Goal: Task Accomplishment & Management: Manage account settings

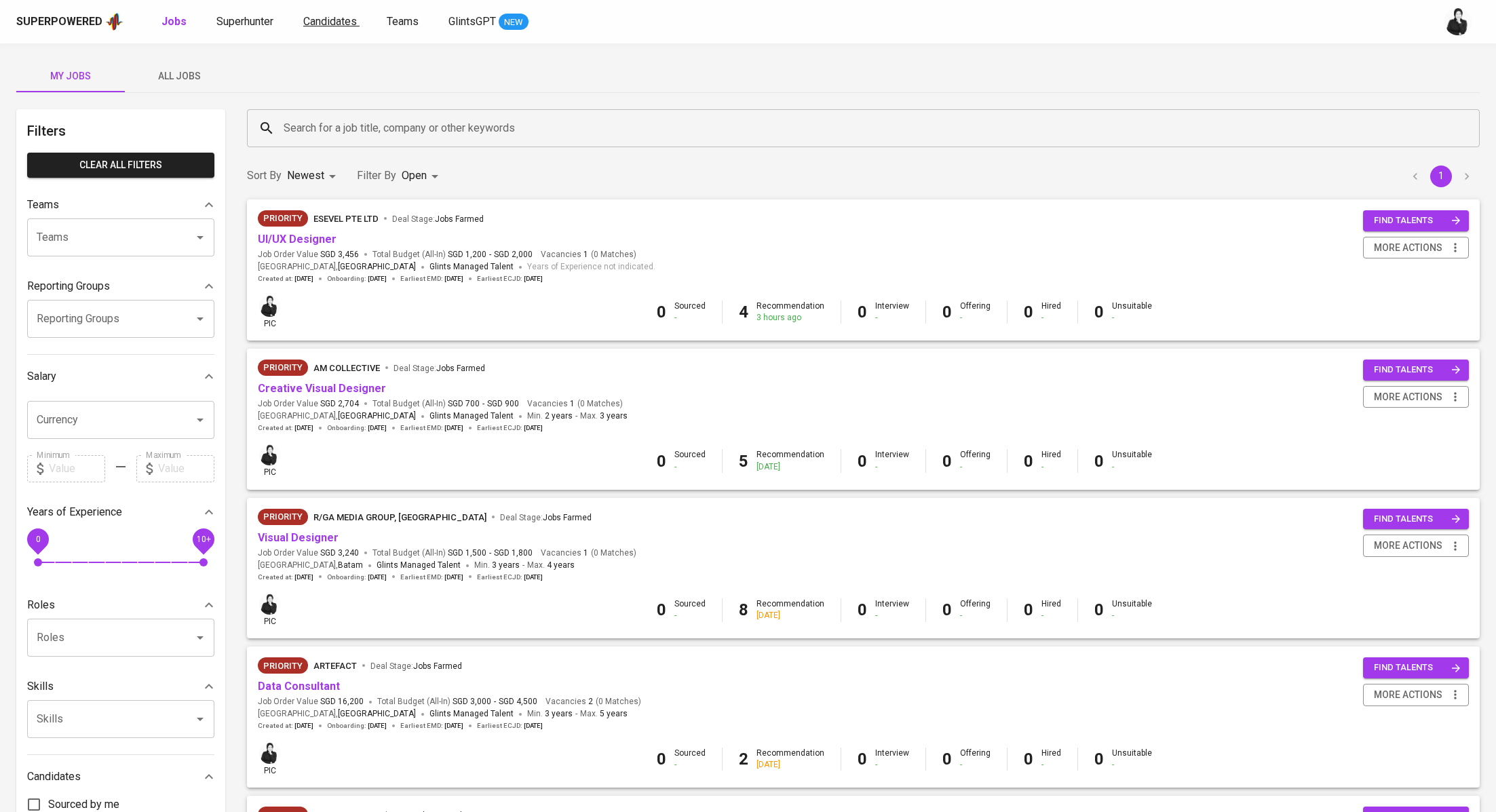
click at [323, 19] on span "Candidates" at bounding box center [330, 21] width 53 height 13
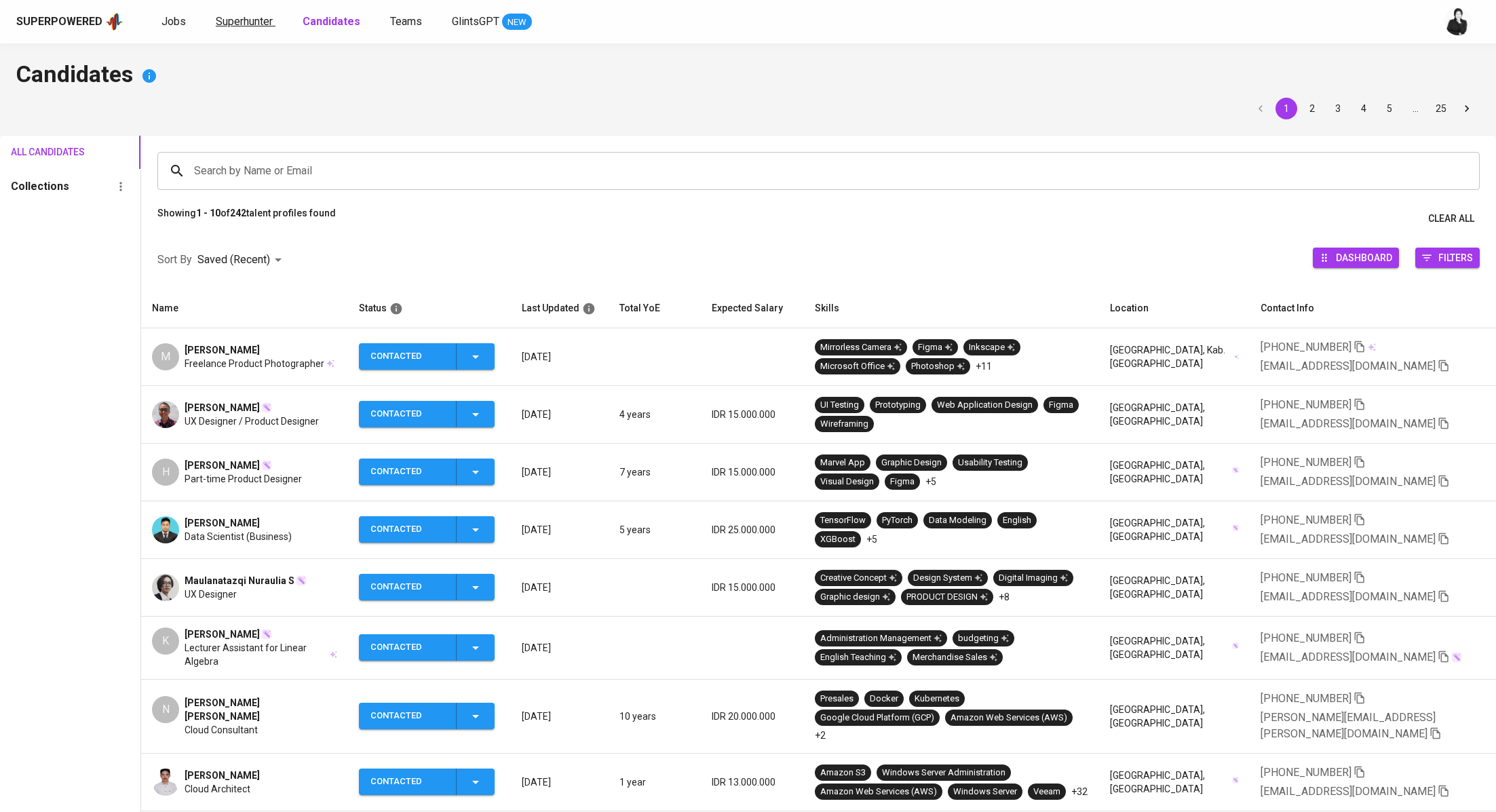
click at [249, 22] on span "Superhunter" at bounding box center [244, 21] width 57 height 13
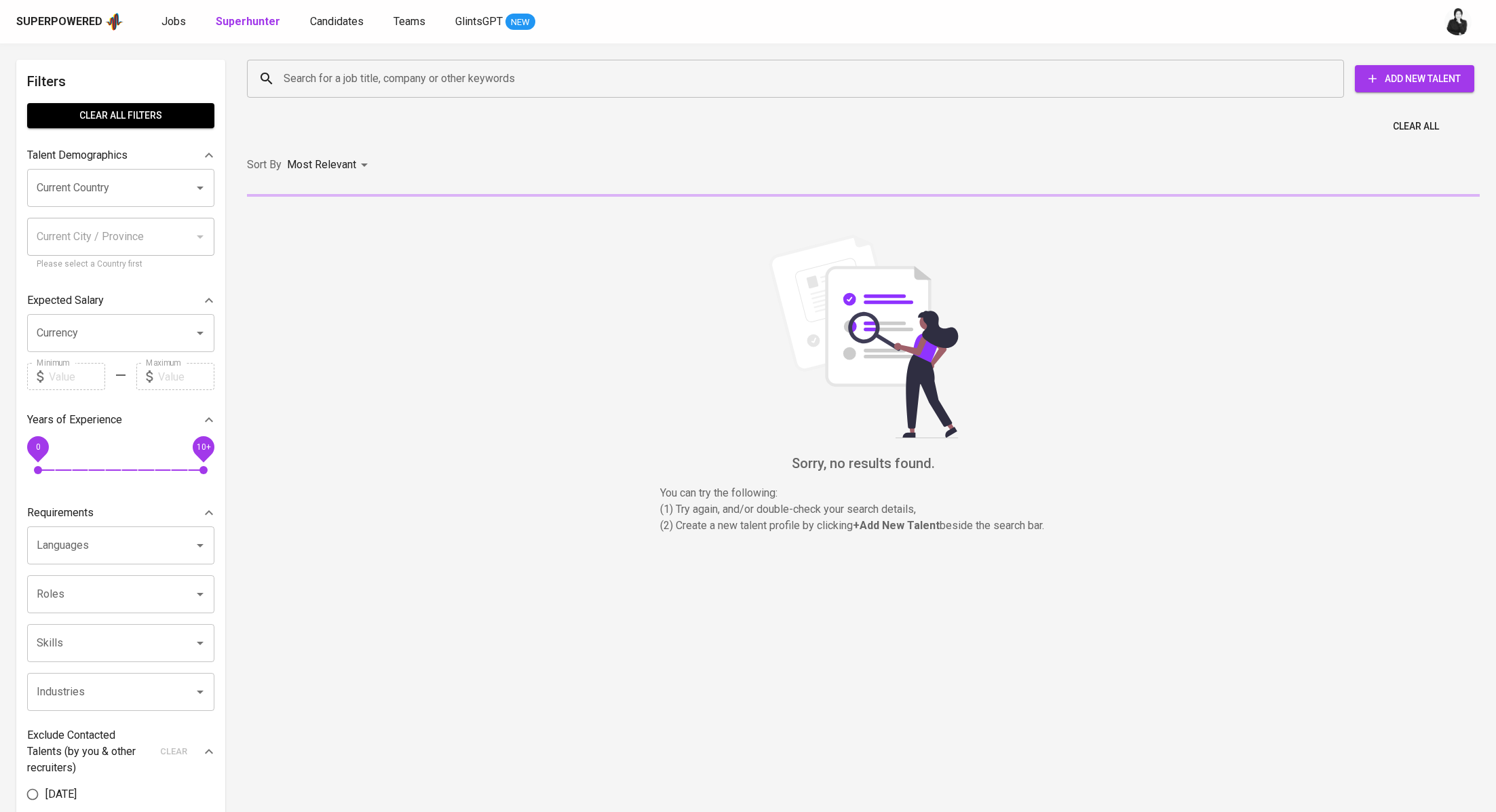
click at [346, 91] on div "Search for a job title, company or other keywords" at bounding box center [795, 78] width 1097 height 38
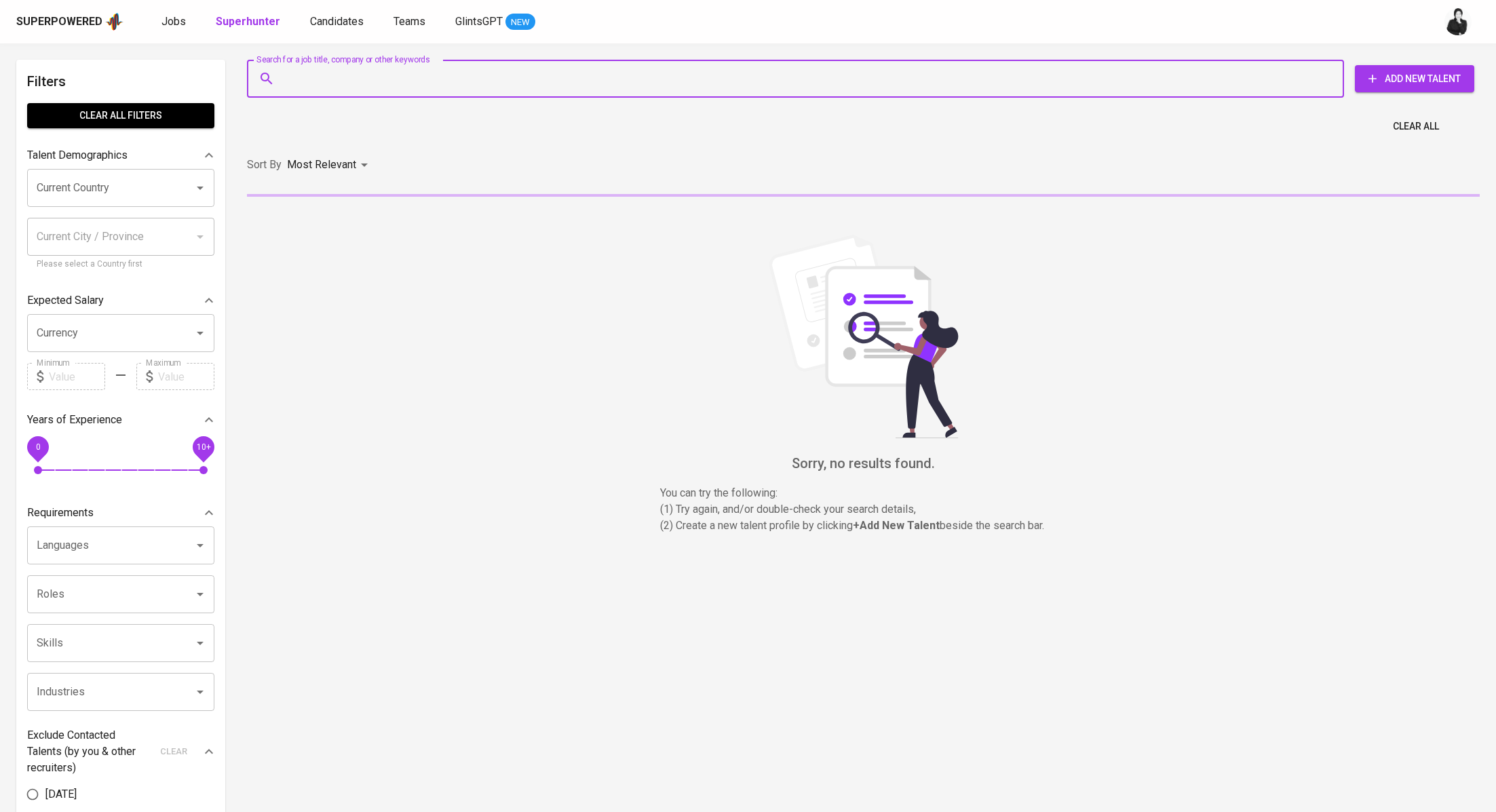
paste input "[PERSON_NAME] Pandapotan Situngkir [EMAIL_ADDRESS][DOMAIN_NAME]"
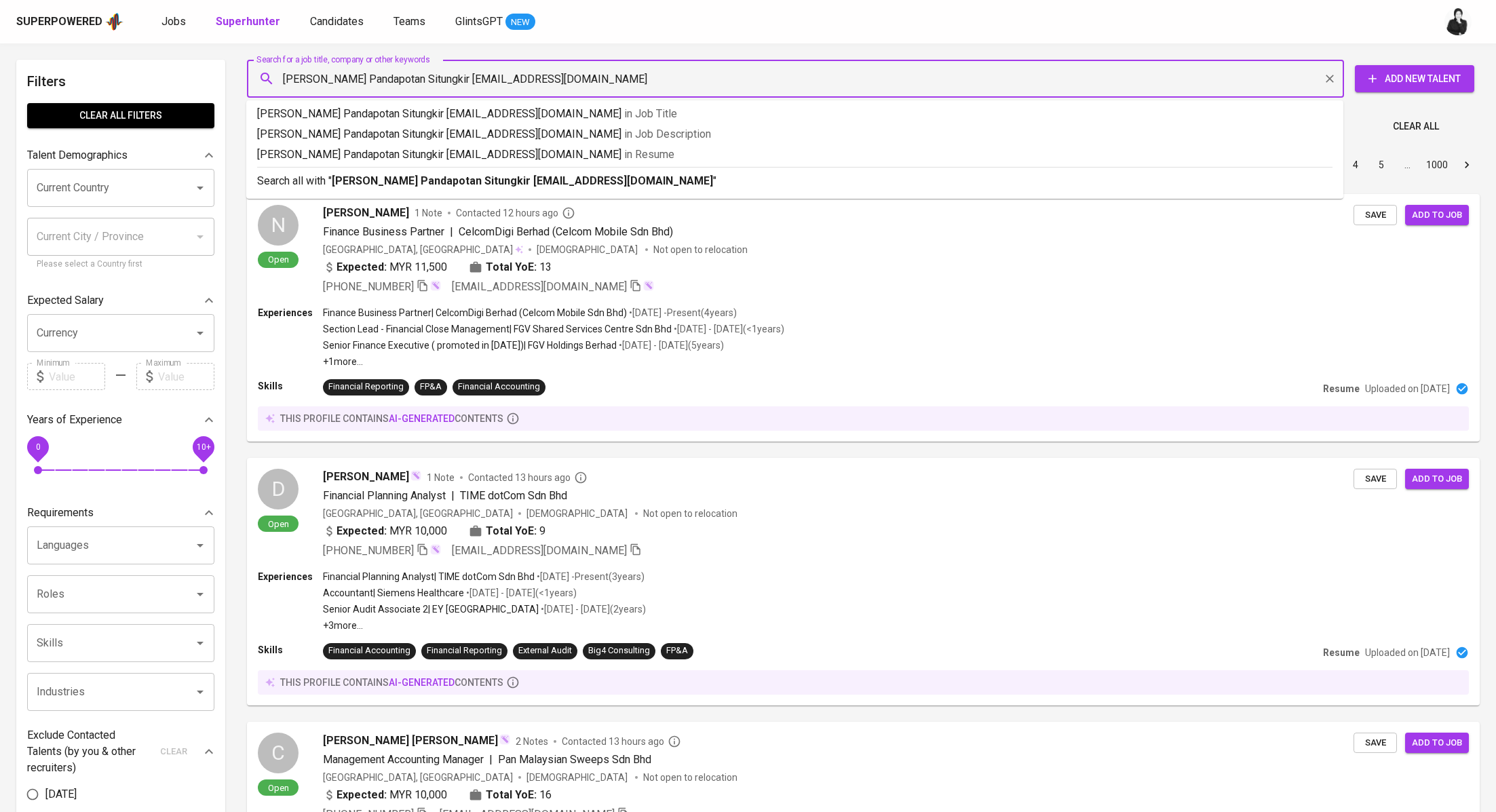
drag, startPoint x: 461, startPoint y: 76, endPoint x: 240, endPoint y: 82, distance: 221.1
click at [240, 82] on div "Search for a job title, company or other keywords [PERSON_NAME] Situngkir [EMAI…" at bounding box center [860, 78] width 1249 height 60
type input "[EMAIL_ADDRESS][DOMAIN_NAME]"
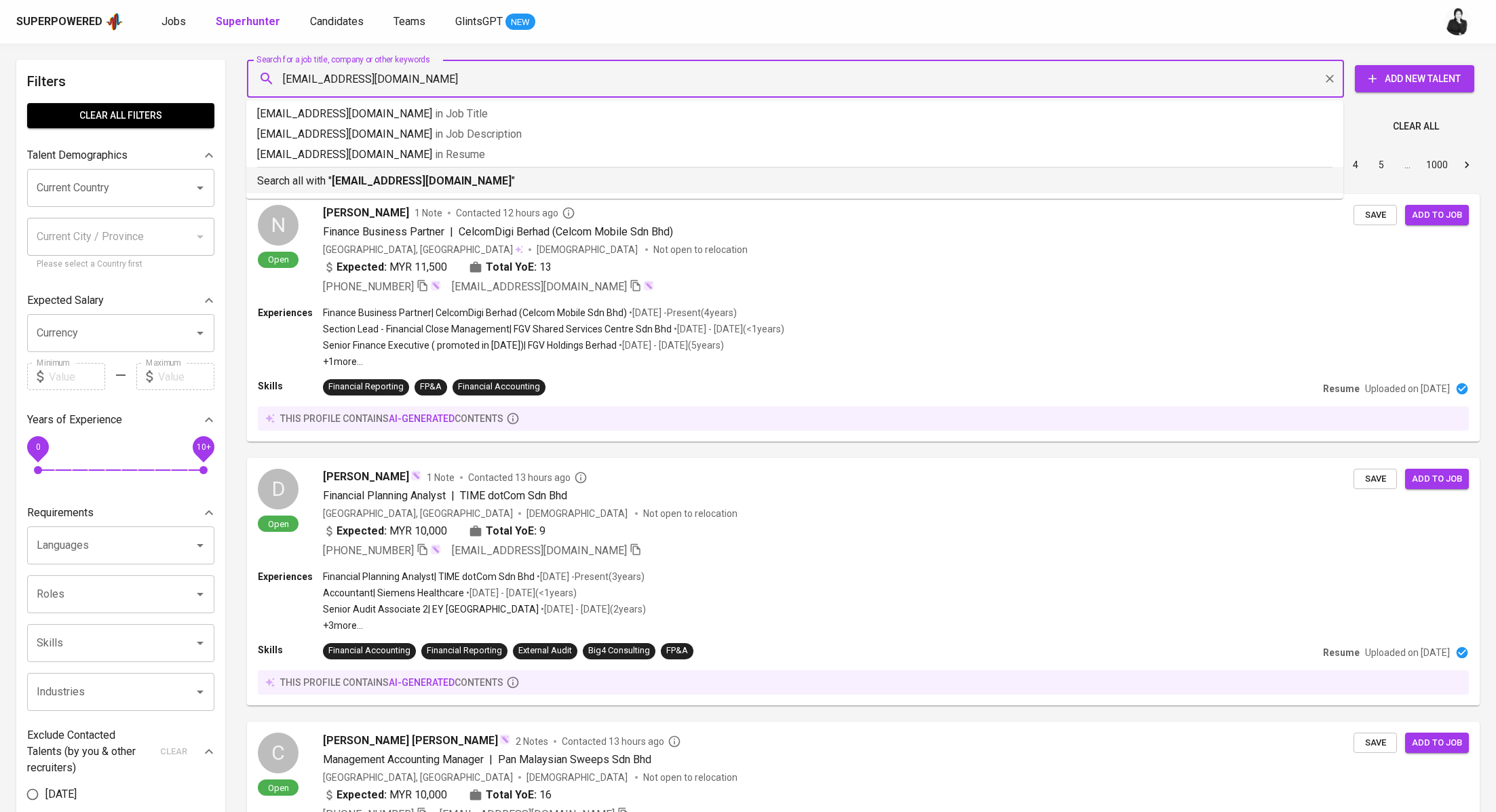
click at [426, 177] on b "[EMAIL_ADDRESS][DOMAIN_NAME]" at bounding box center [421, 180] width 180 height 13
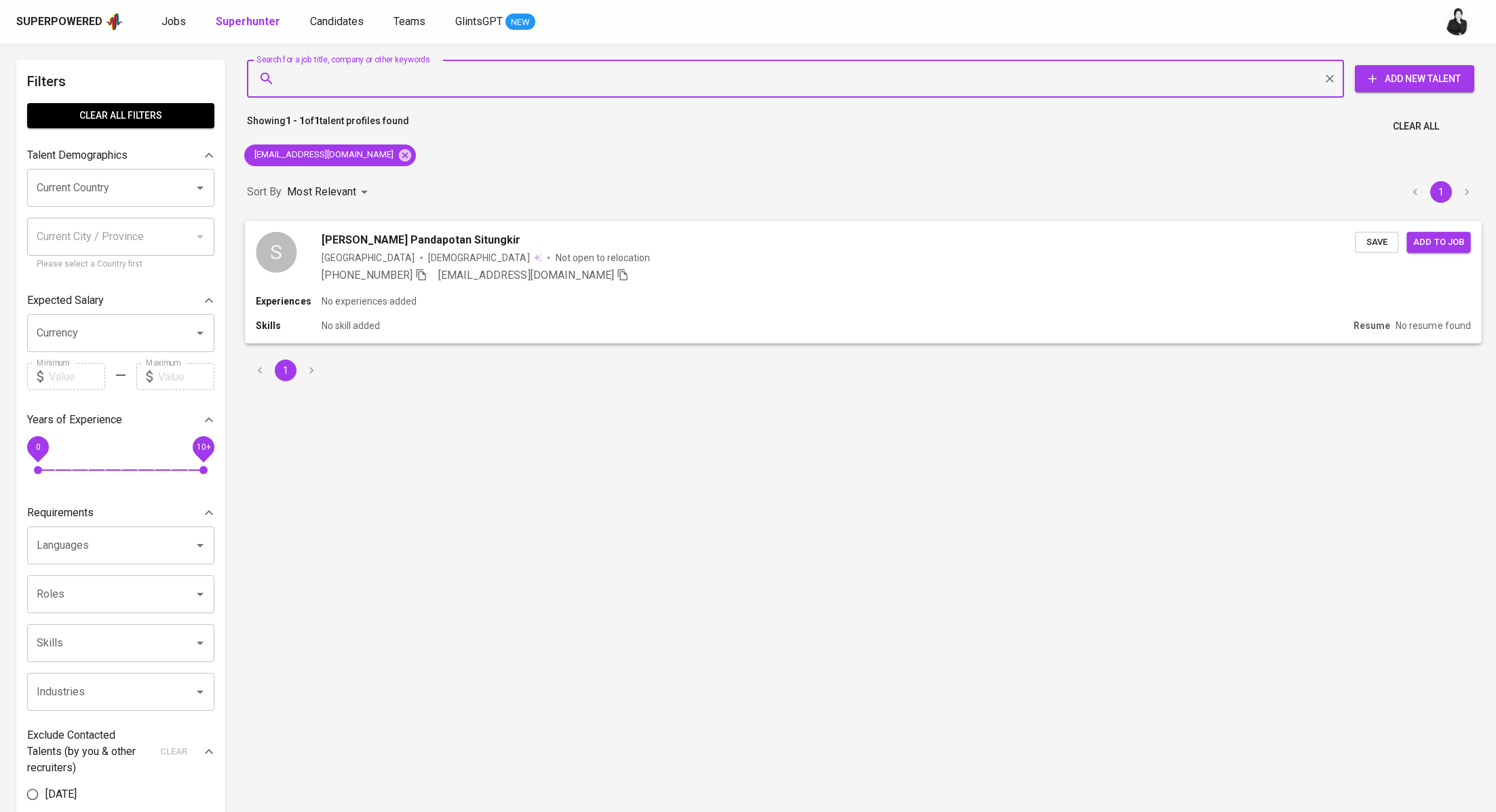
click at [471, 239] on span "[PERSON_NAME] Pandapotan Situngkir" at bounding box center [421, 239] width 200 height 17
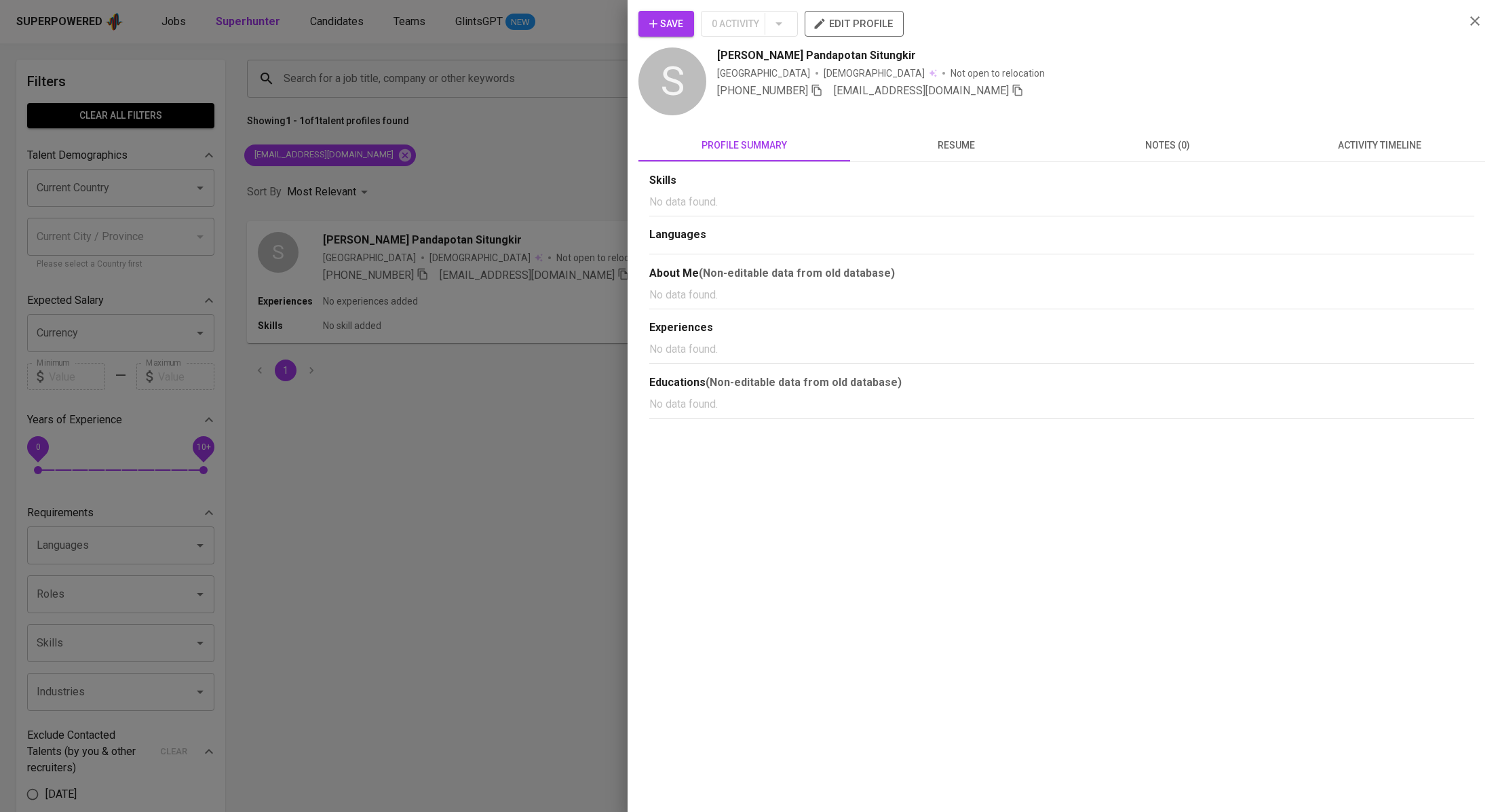
click at [1367, 163] on div "Skills No data found. Languages About Me (Non-editable data from old database) …" at bounding box center [1061, 290] width 847 height 256
click at [1385, 147] on span "activity timeline" at bounding box center [1379, 145] width 195 height 17
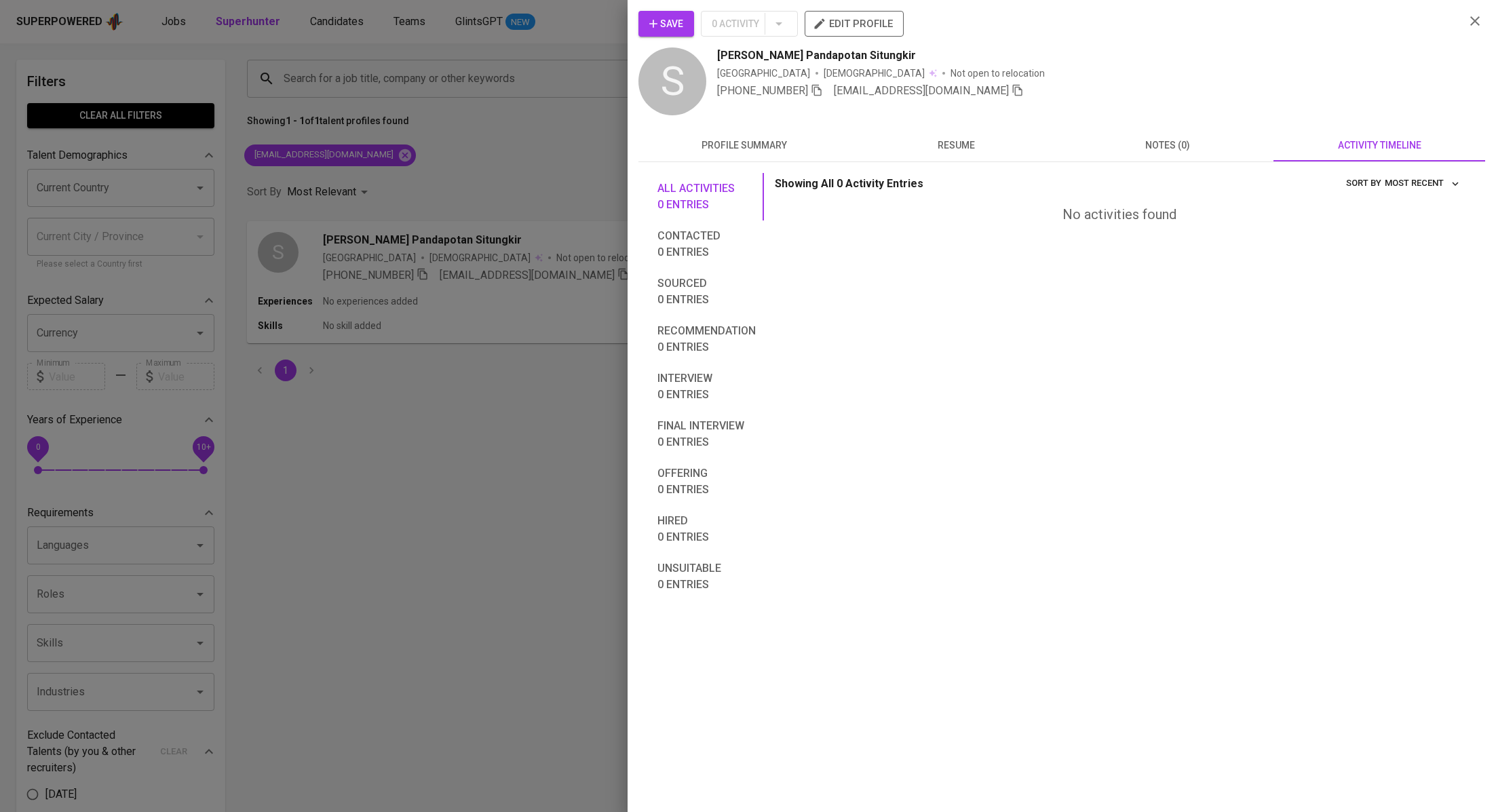
click at [659, 22] on icon "button" at bounding box center [653, 23] width 14 height 14
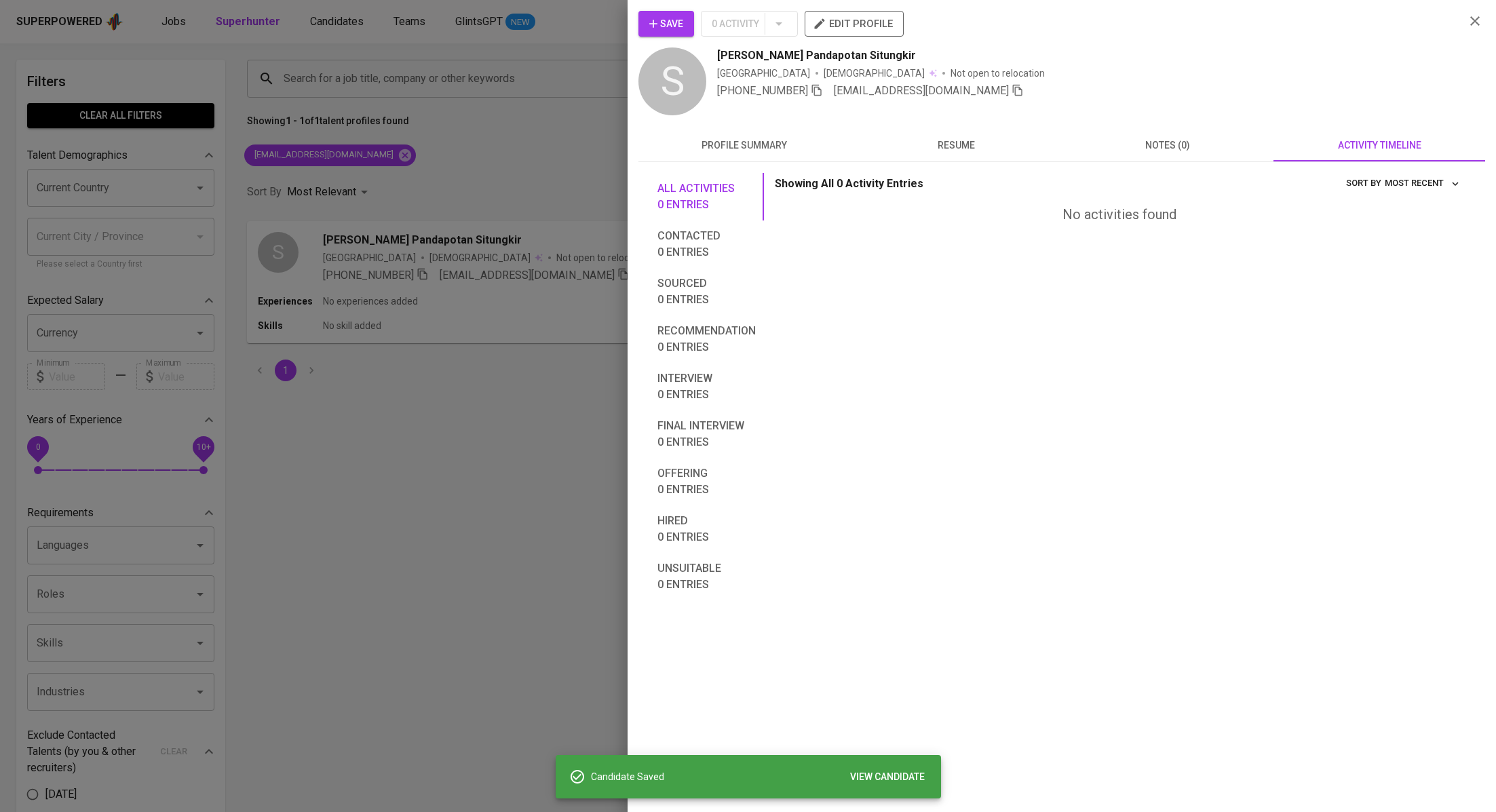
click at [501, 207] on div at bounding box center [748, 406] width 1496 height 812
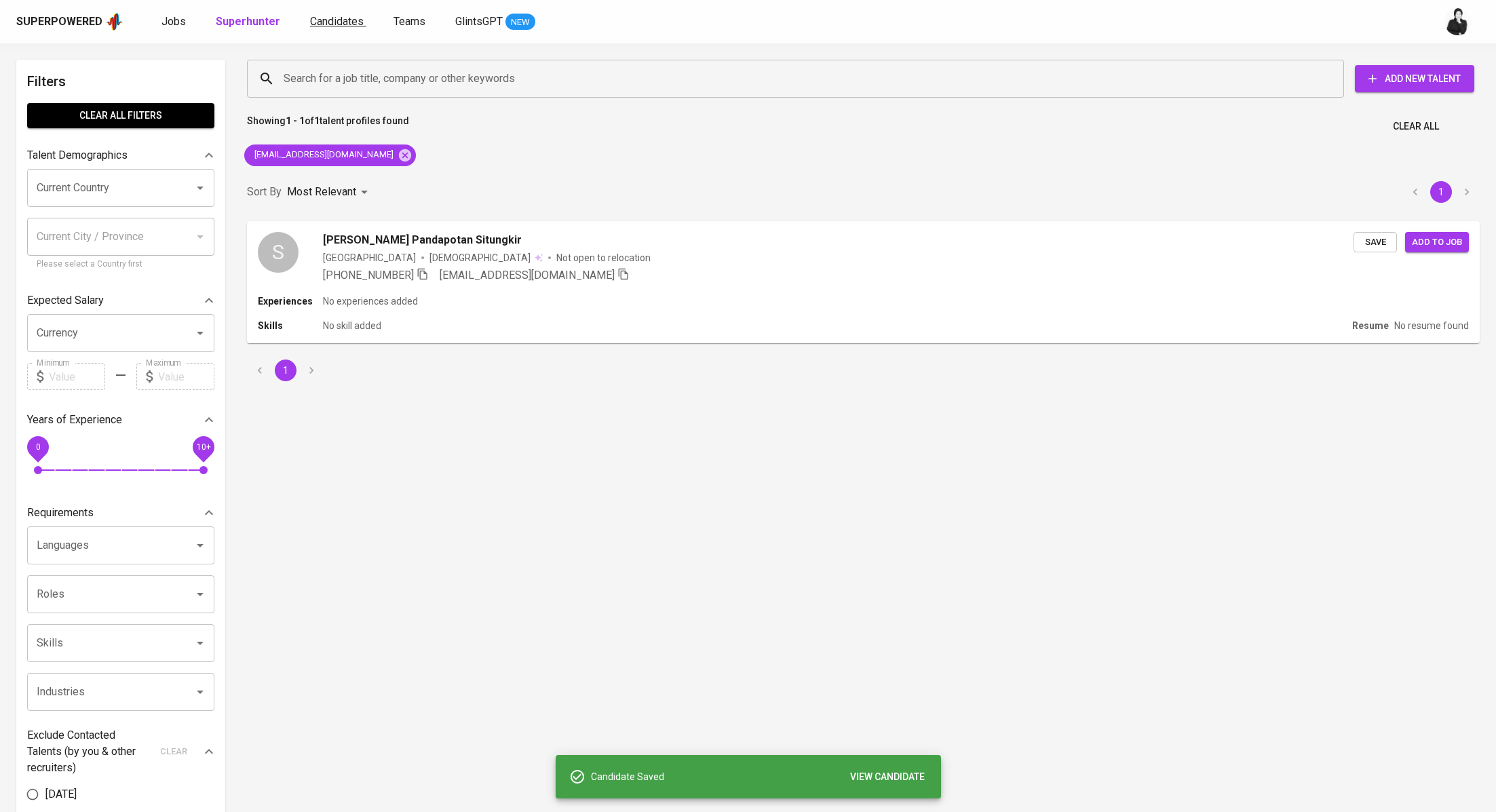
click at [336, 27] on span "Candidates" at bounding box center [337, 21] width 53 height 13
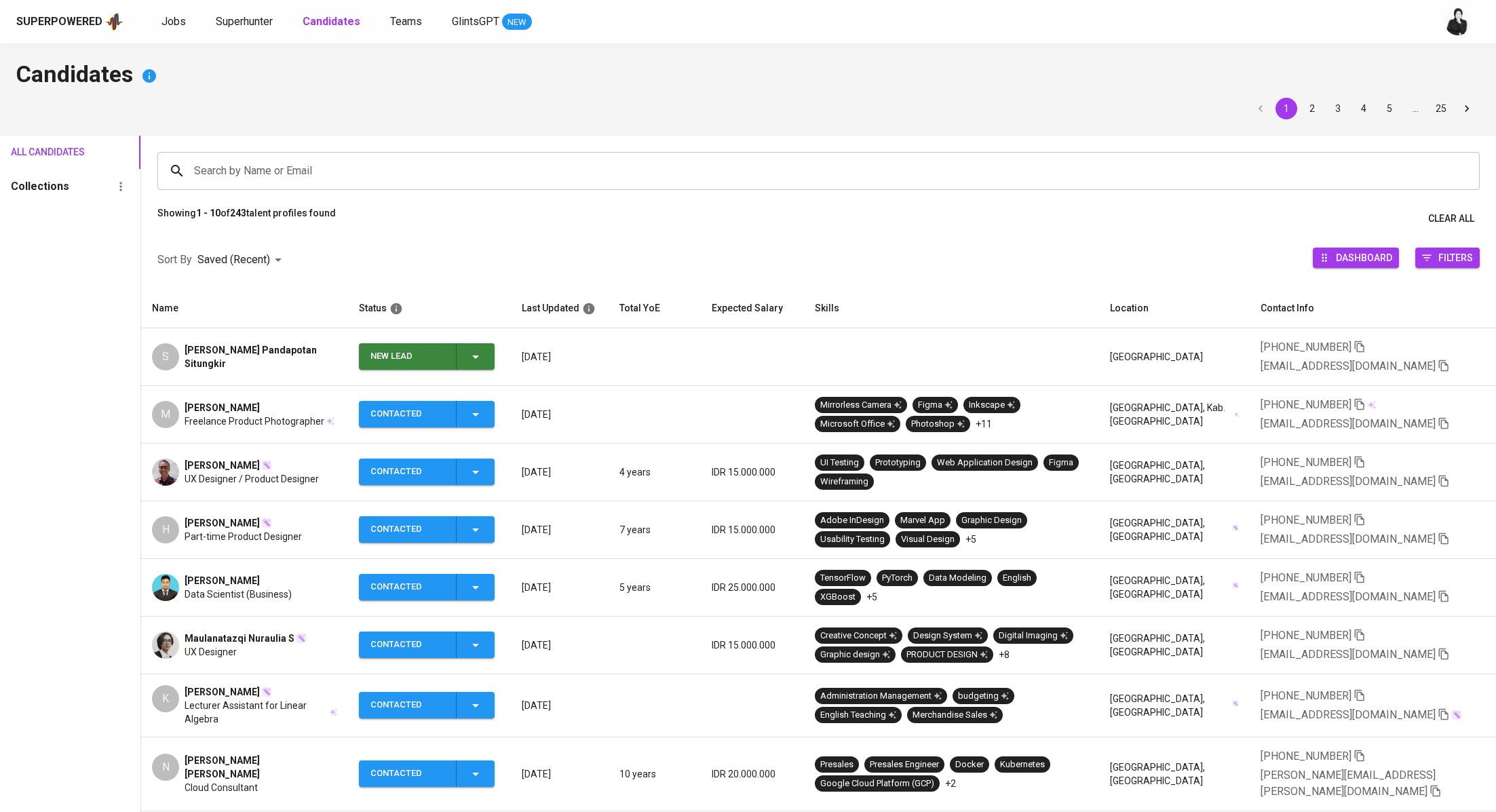
click at [489, 357] on span "New Lead" at bounding box center [427, 356] width 125 height 27
click at [465, 417] on li "Contacted" at bounding box center [433, 413] width 135 height 25
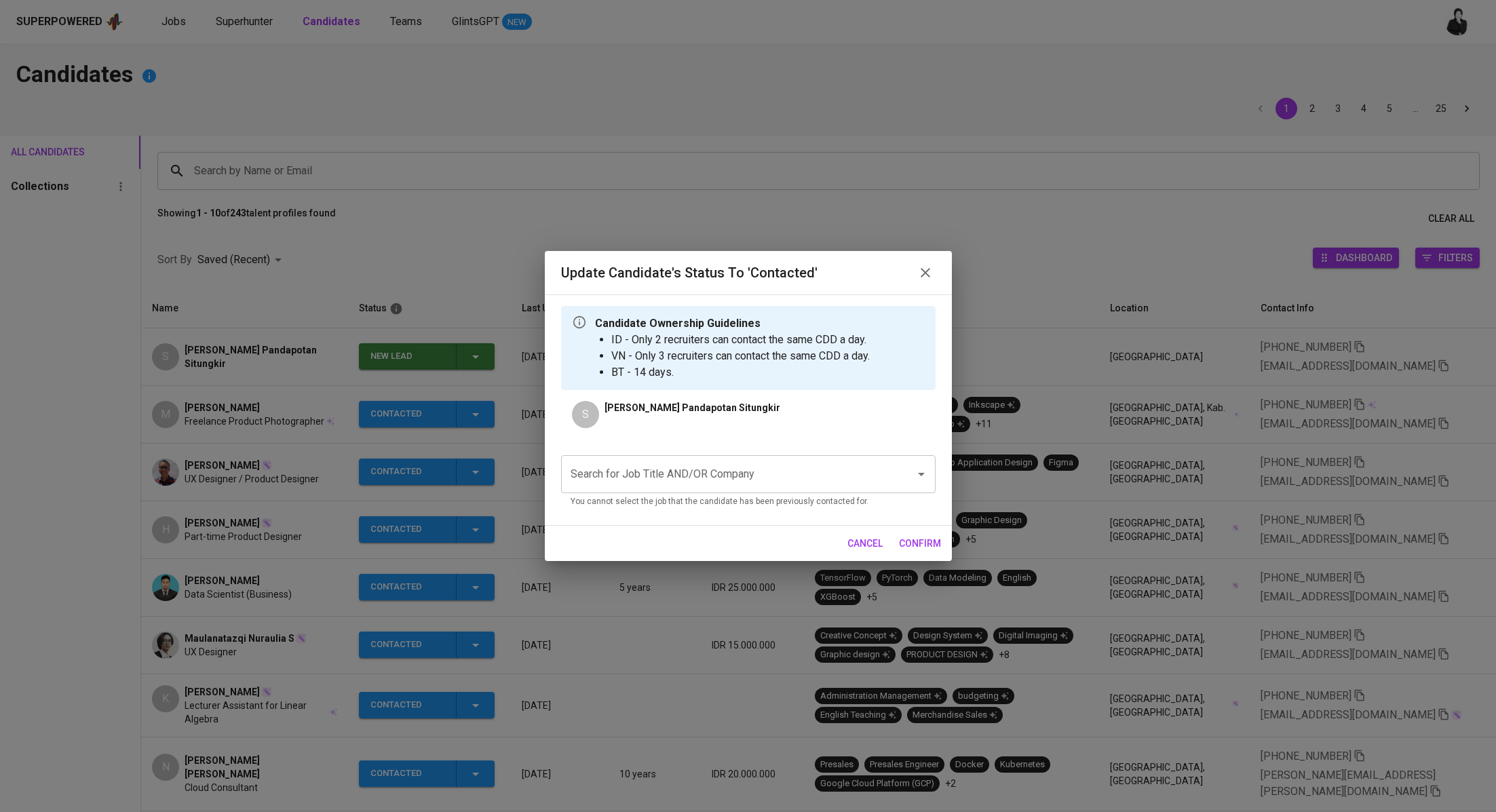
click at [754, 482] on input "Search for Job Title AND/OR Company" at bounding box center [730, 474] width 324 height 26
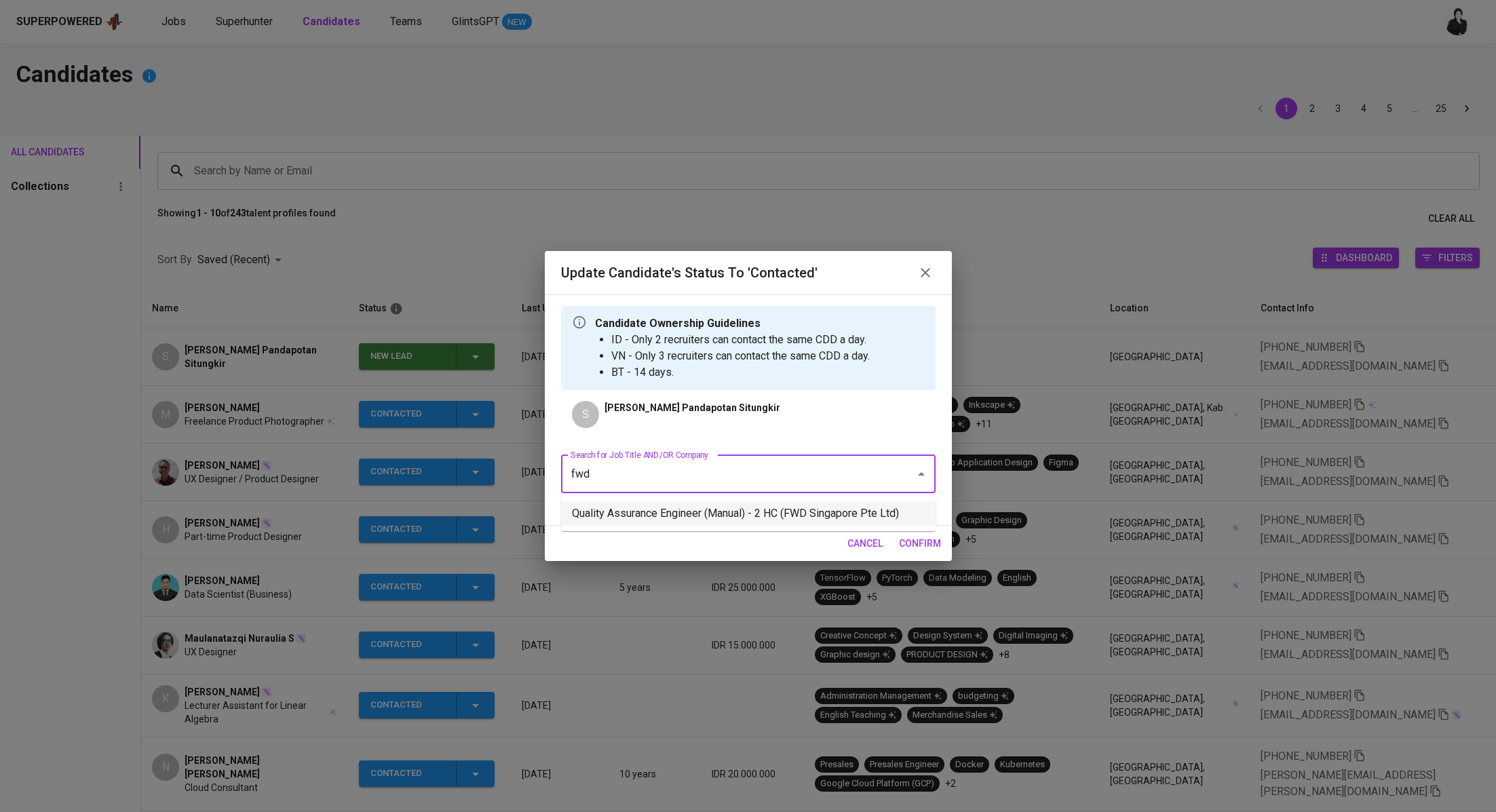
click at [749, 506] on li "Quality Assurance Engineer (Manual) - 2 HC (FWD Singapore Pte Ltd)" at bounding box center [748, 513] width 375 height 25
type input "fwd"
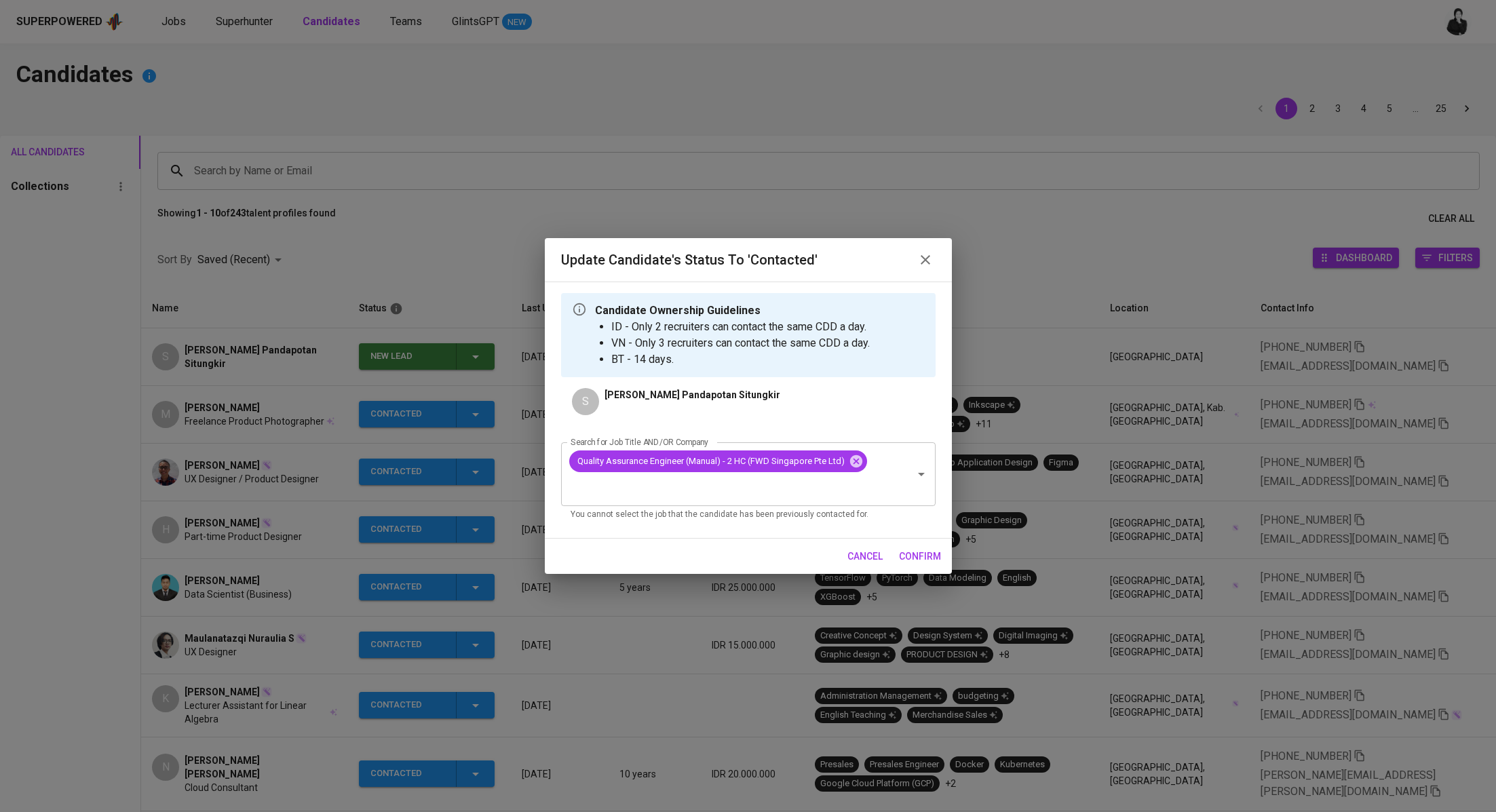
click at [901, 544] on button "confirm" at bounding box center [919, 556] width 53 height 25
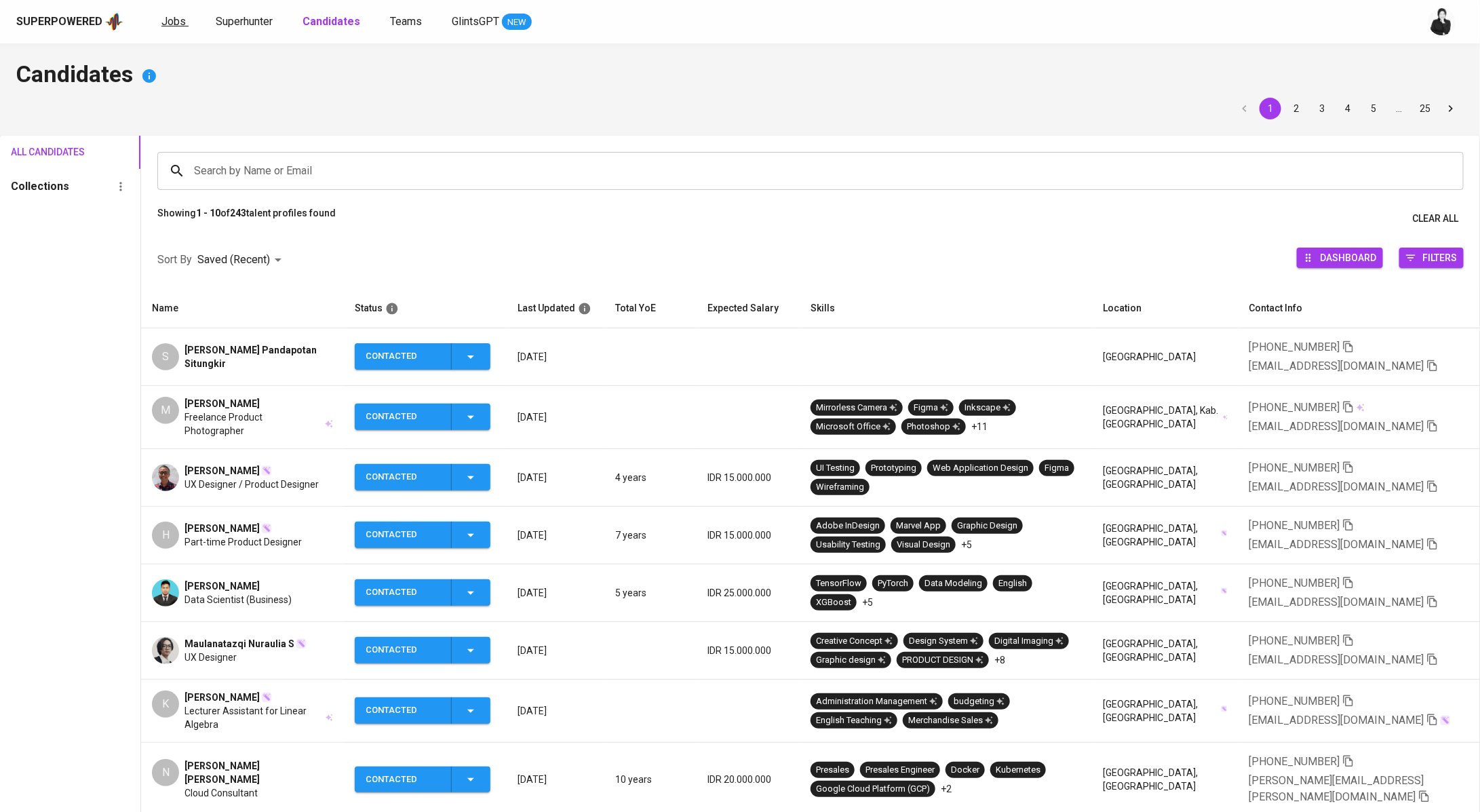
click at [173, 22] on span "Jobs" at bounding box center [173, 21] width 25 height 13
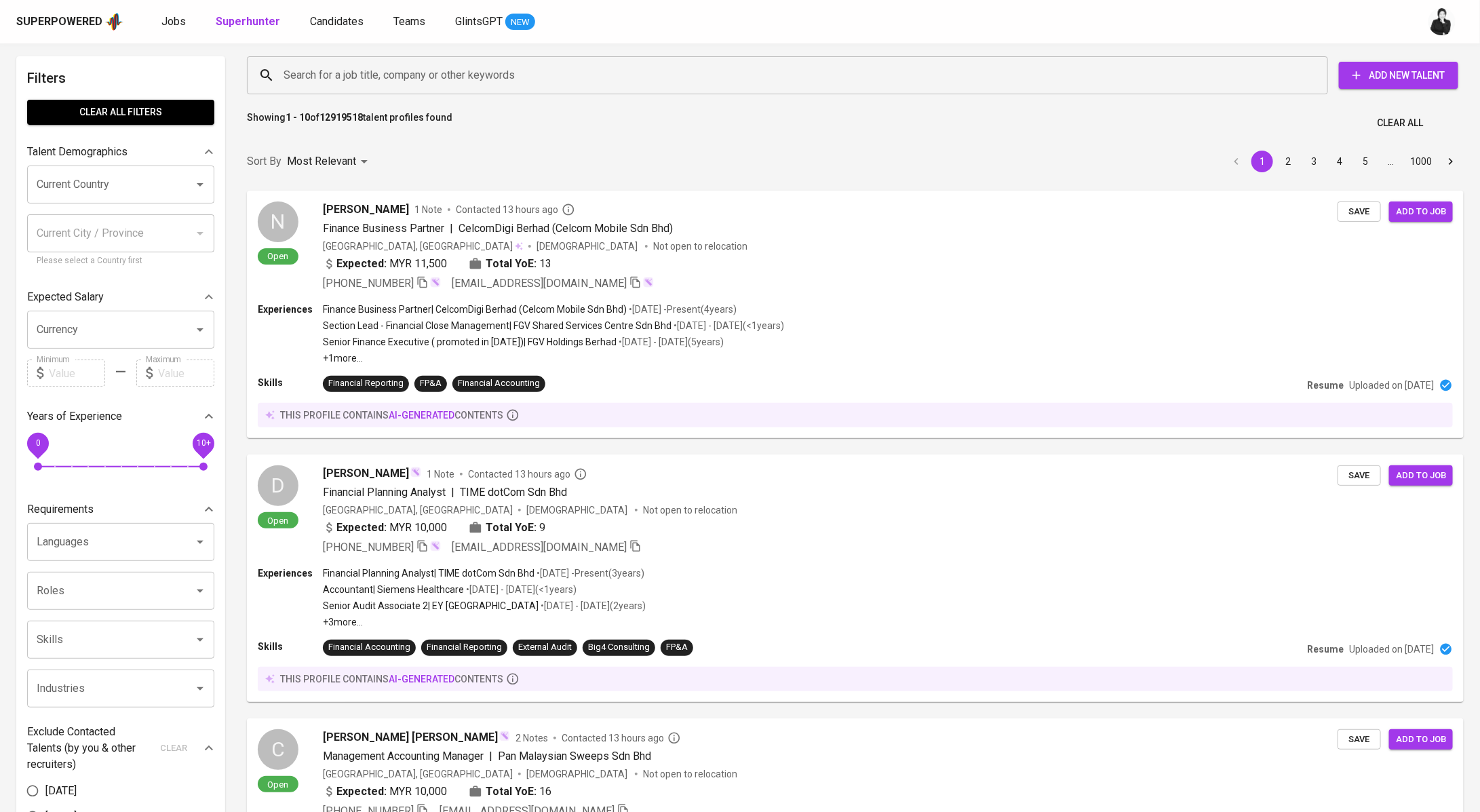
scroll to position [4, 0]
click at [166, 23] on span "Jobs" at bounding box center [173, 21] width 25 height 13
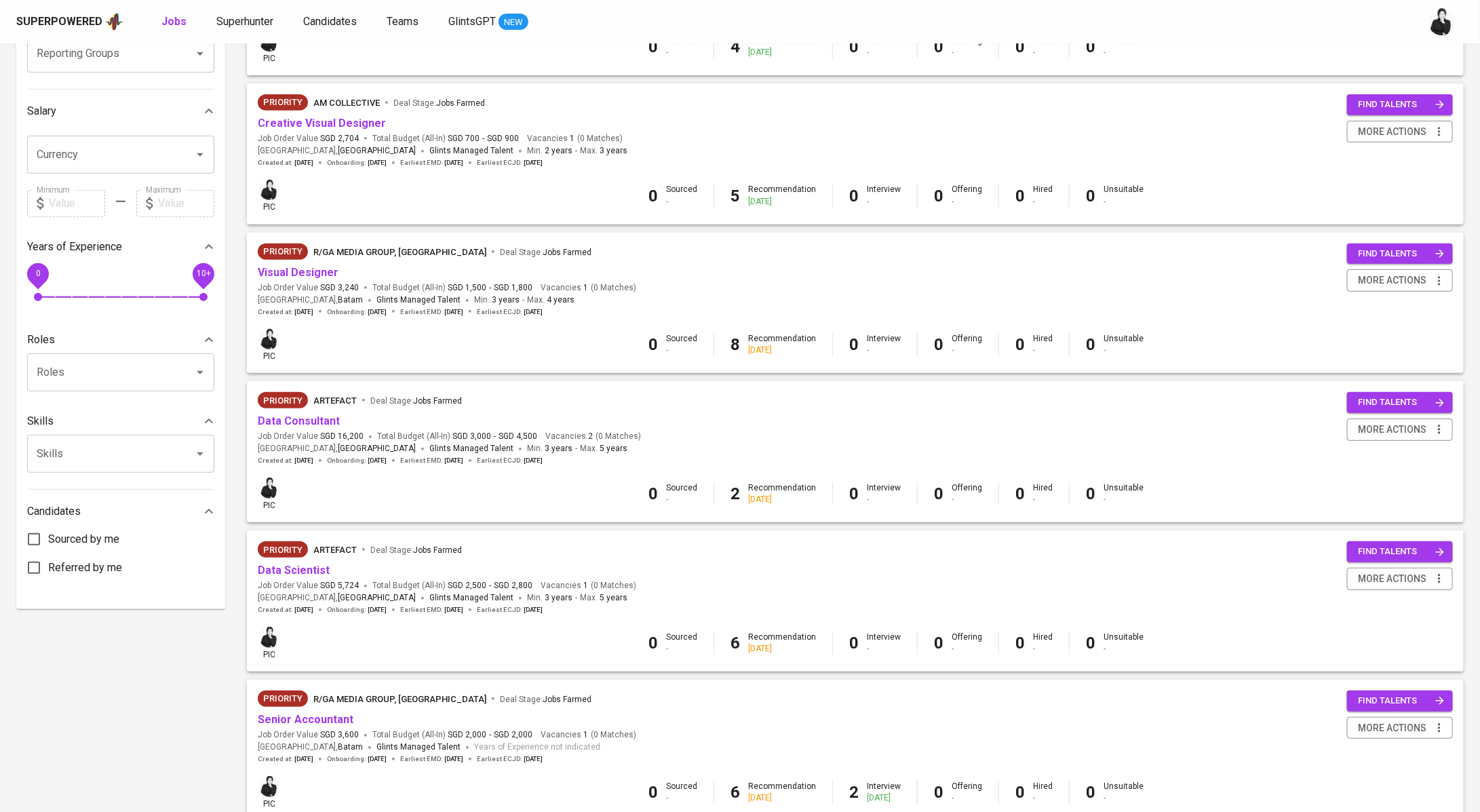
scroll to position [365, 0]
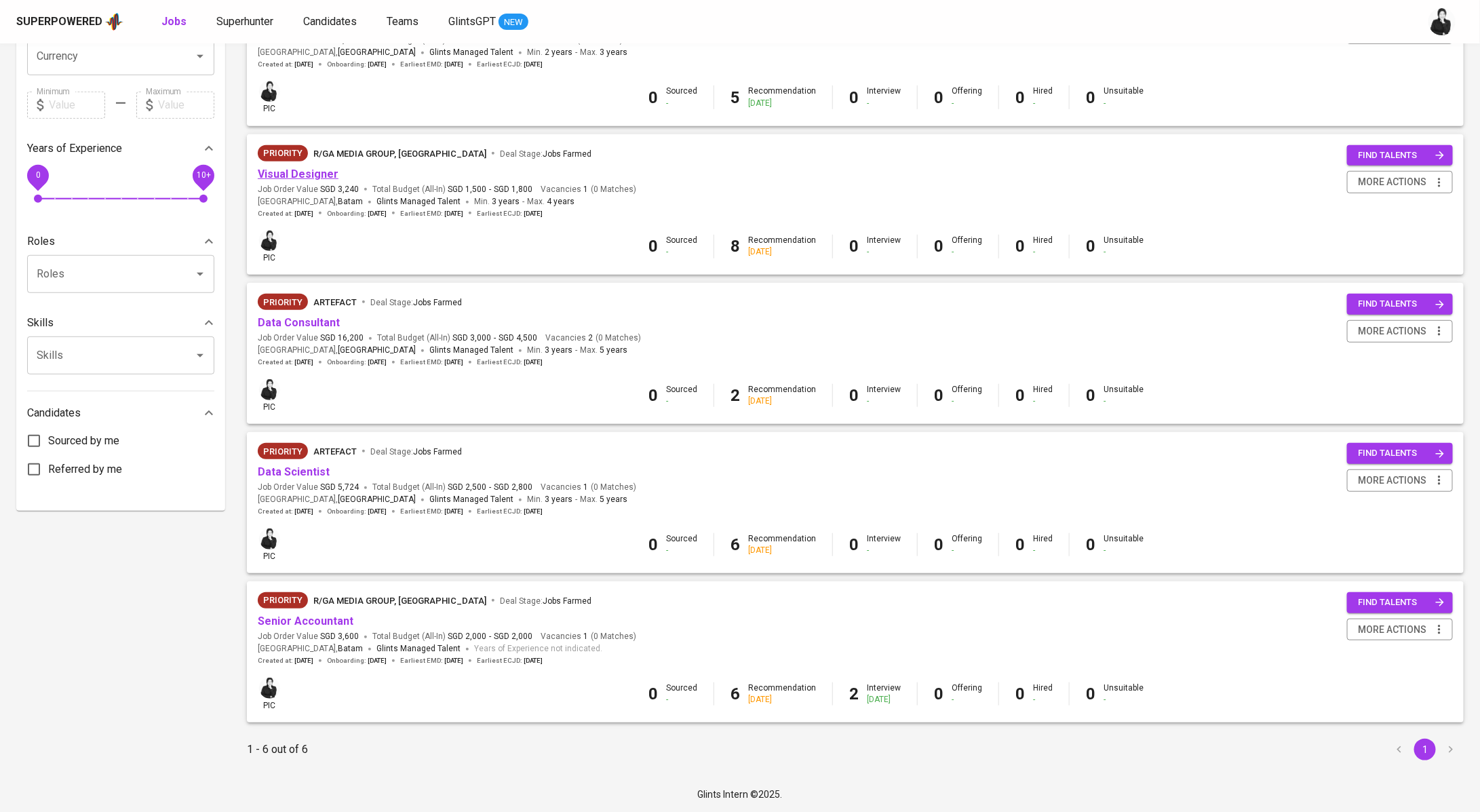
click at [279, 168] on link "Visual Designer" at bounding box center [298, 174] width 81 height 13
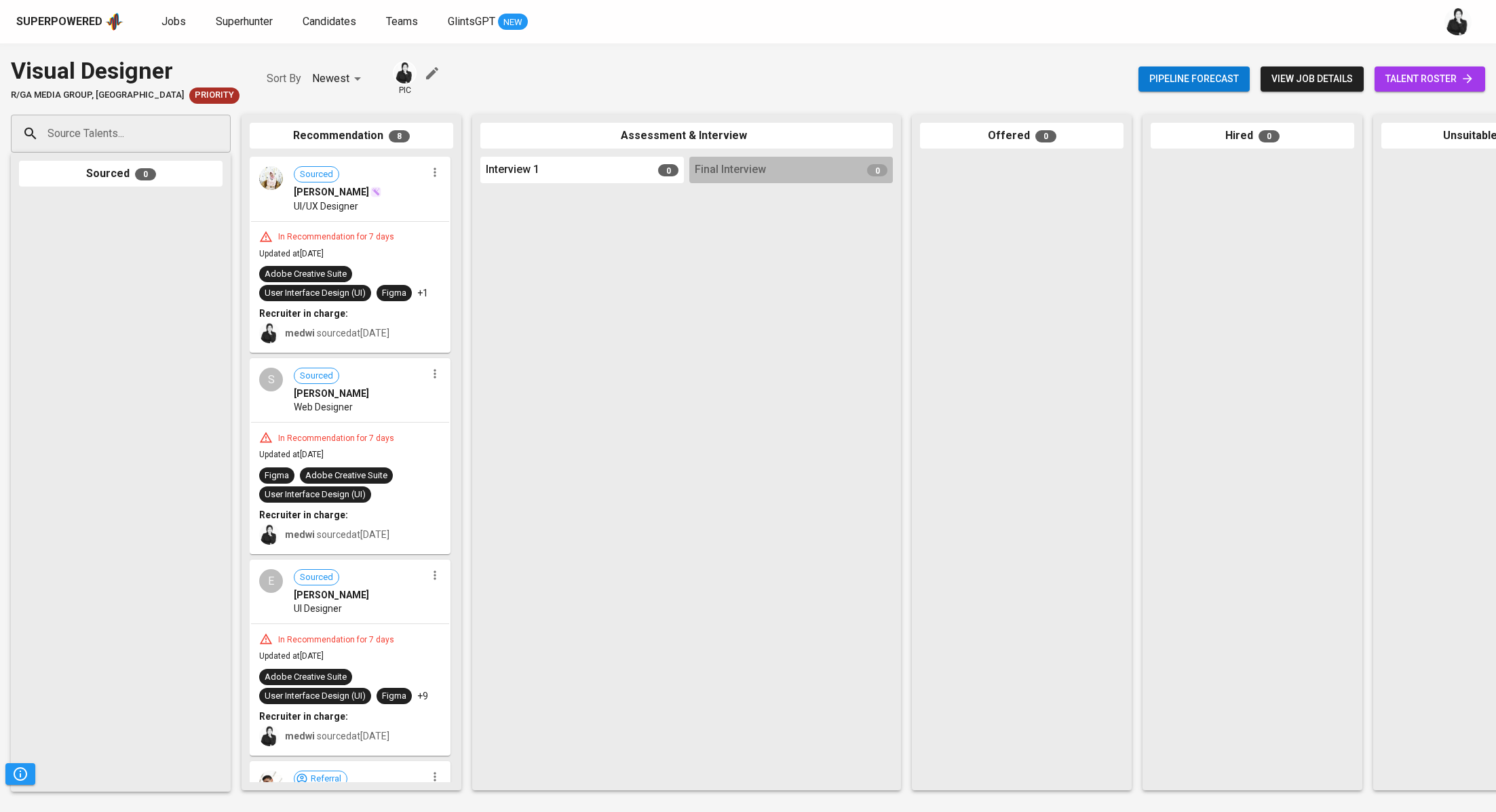
click at [1409, 89] on link "talent roster" at bounding box center [1430, 78] width 111 height 25
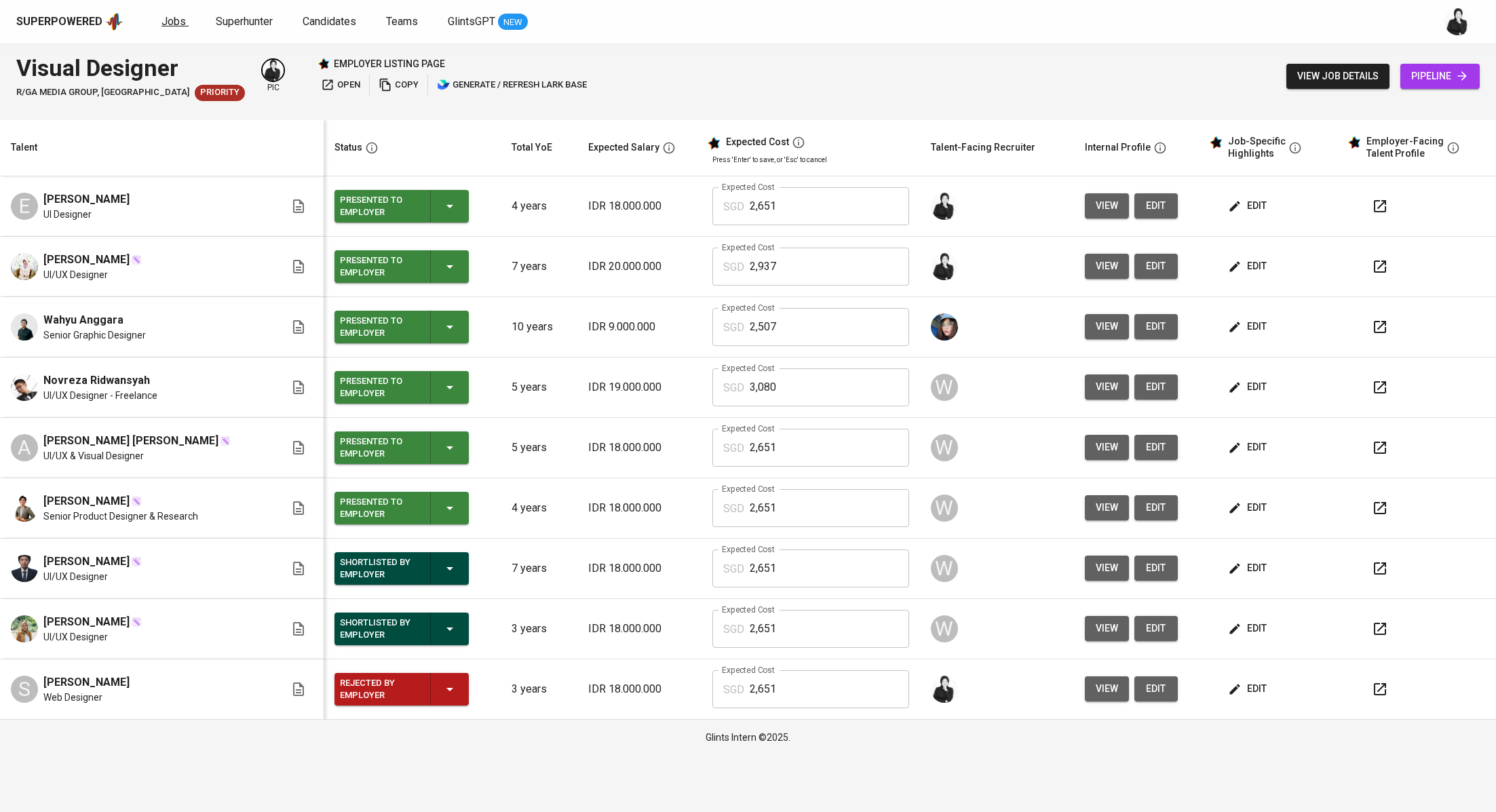
click at [171, 21] on span "Jobs" at bounding box center [173, 21] width 25 height 13
